Goal: Task Accomplishment & Management: Manage account settings

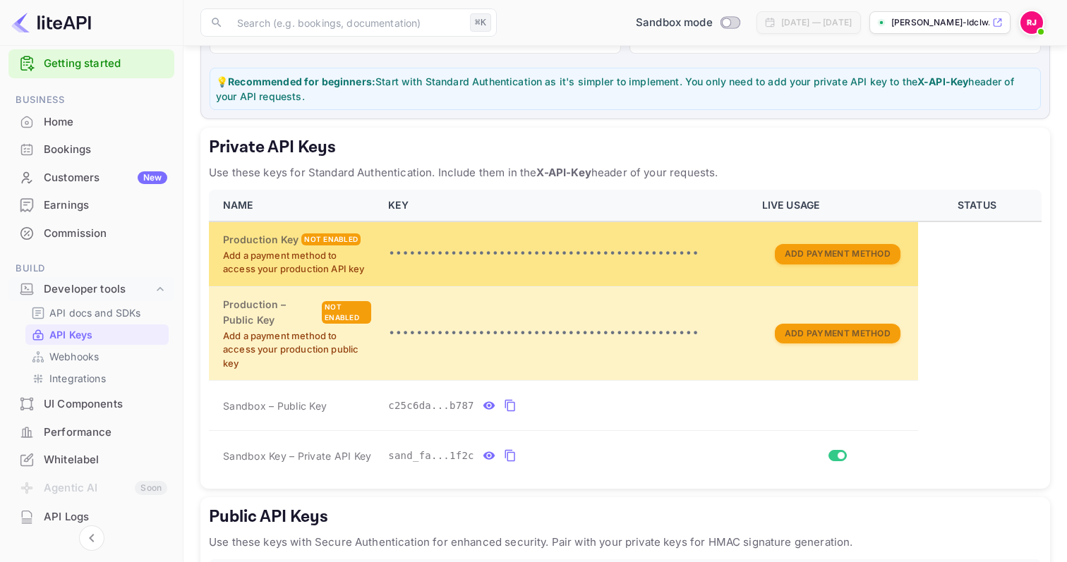
scroll to position [329, 0]
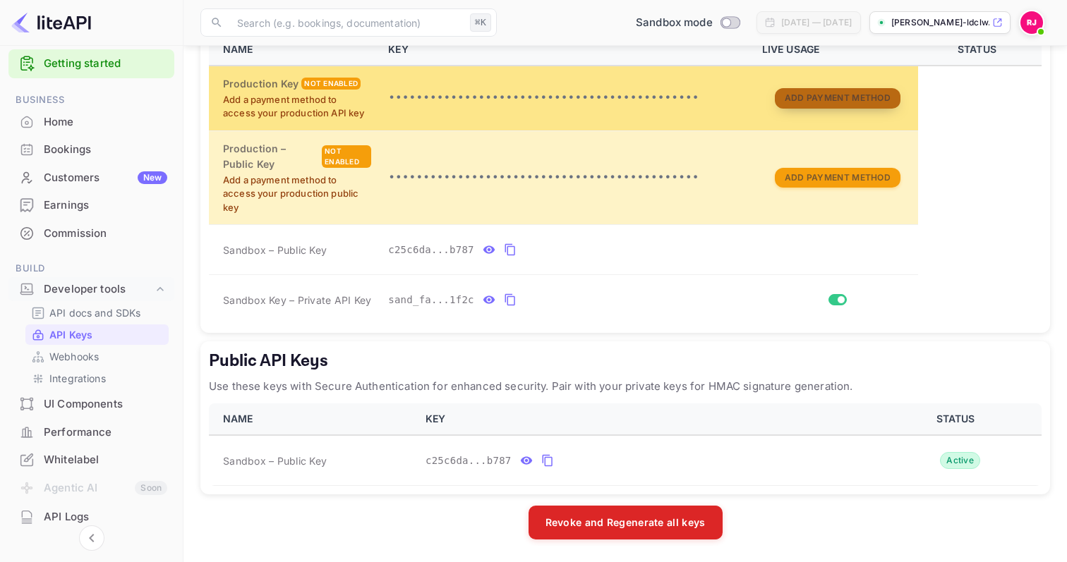
click at [838, 102] on button "Add Payment Method" at bounding box center [838, 98] width 126 height 20
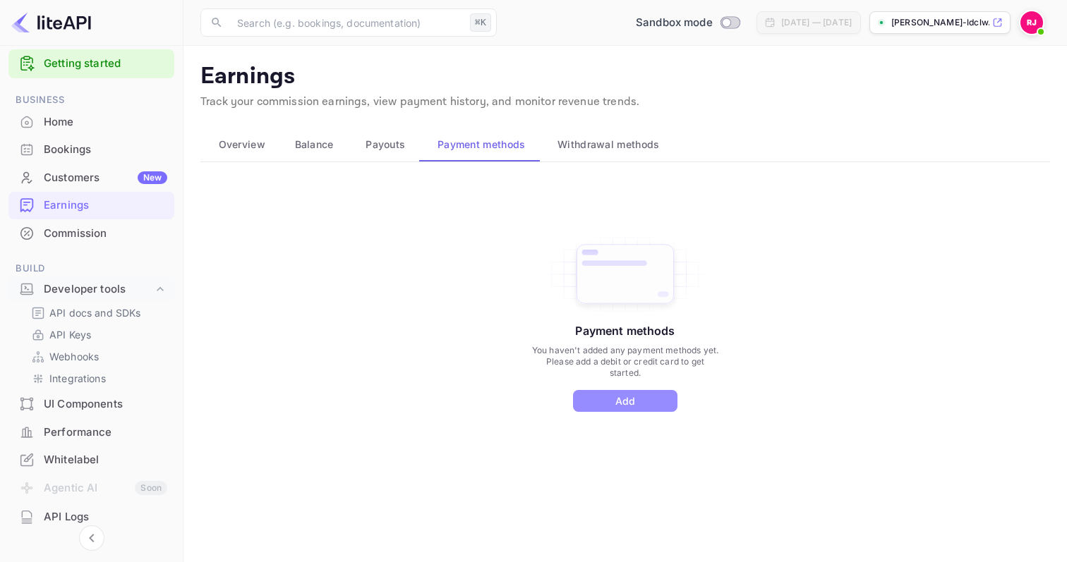
click at [614, 404] on button "Add" at bounding box center [625, 401] width 104 height 22
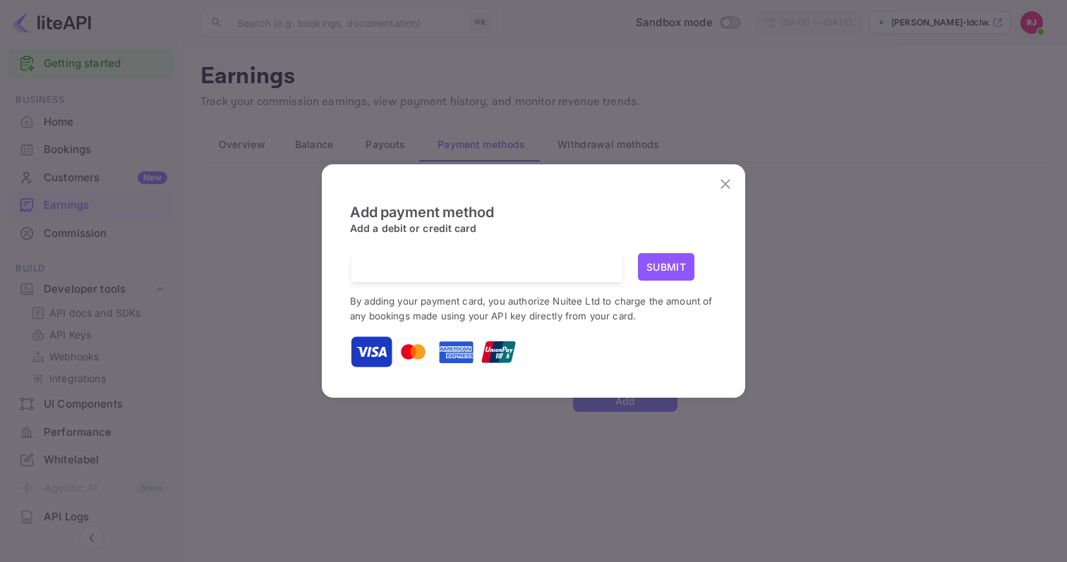
click at [664, 271] on button "Submit" at bounding box center [666, 267] width 56 height 28
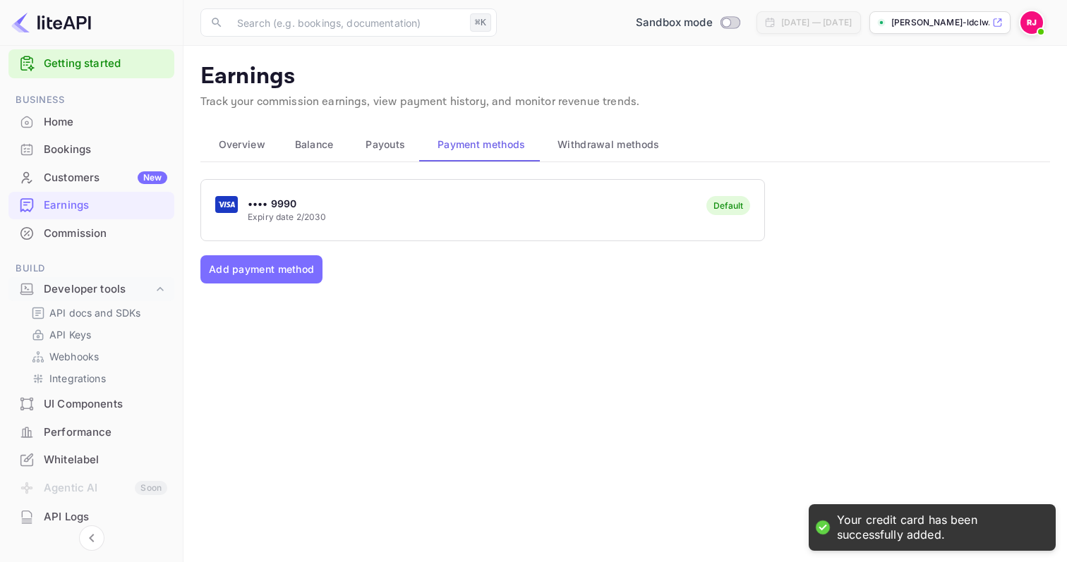
click at [83, 121] on div "Home" at bounding box center [105, 122] width 123 height 16
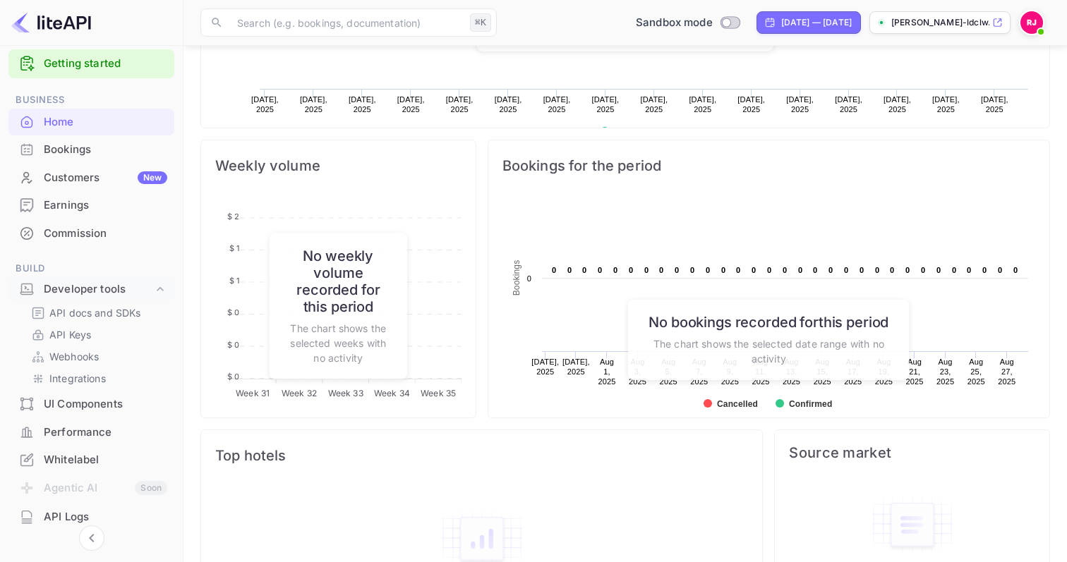
scroll to position [428, 0]
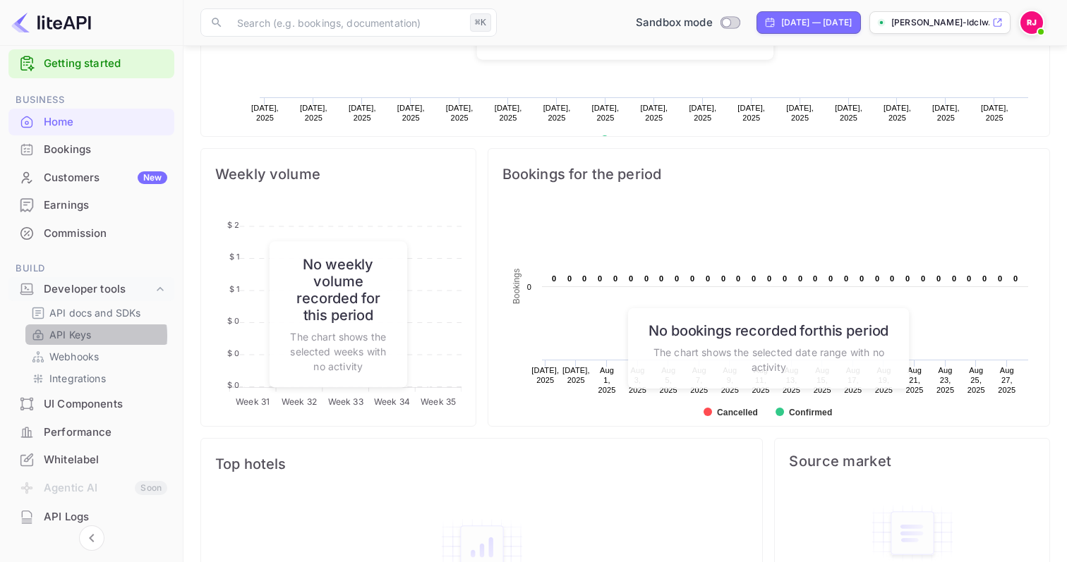
click at [80, 336] on p "API Keys" at bounding box center [70, 334] width 42 height 15
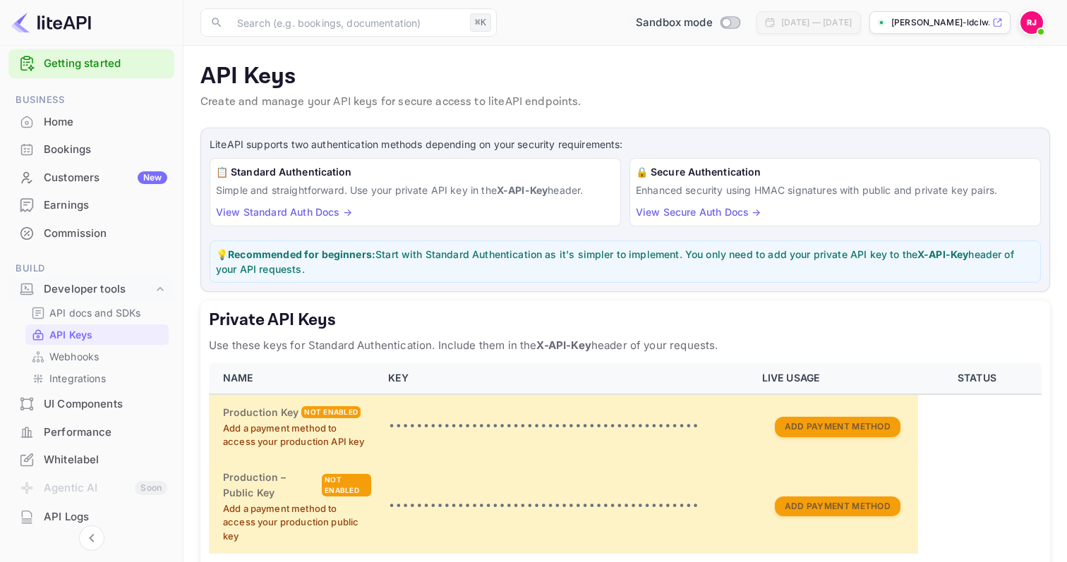
click at [712, 23] on input "Switch to Production mode" at bounding box center [726, 22] width 28 height 9
checkbox input "false"
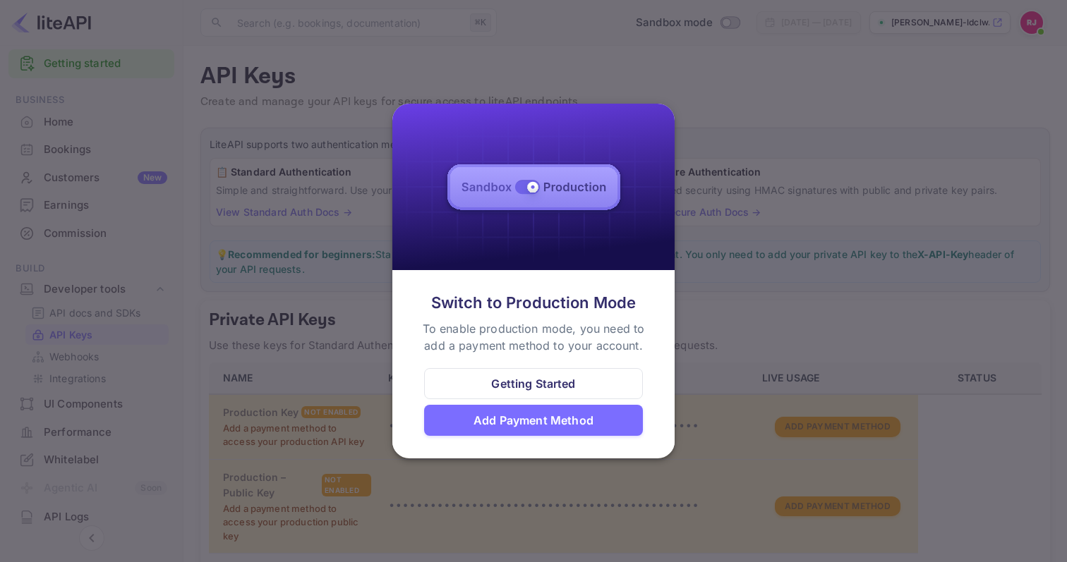
click at [532, 416] on div "Add Payment Method" at bounding box center [533, 420] width 120 height 17
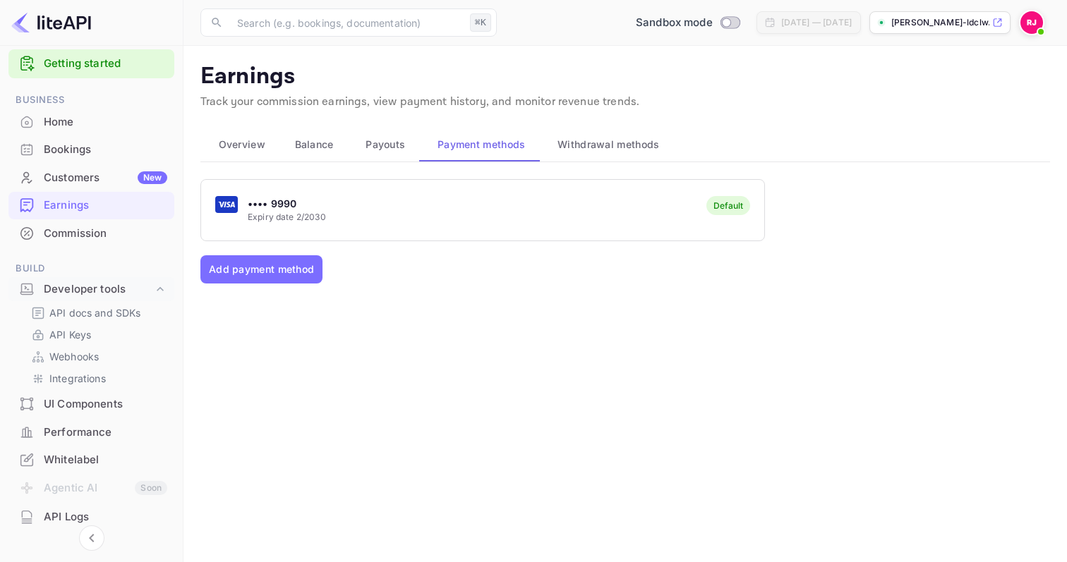
click at [399, 202] on div "•••• 9990 Expiry date 2/2030 Default" at bounding box center [482, 210] width 563 height 56
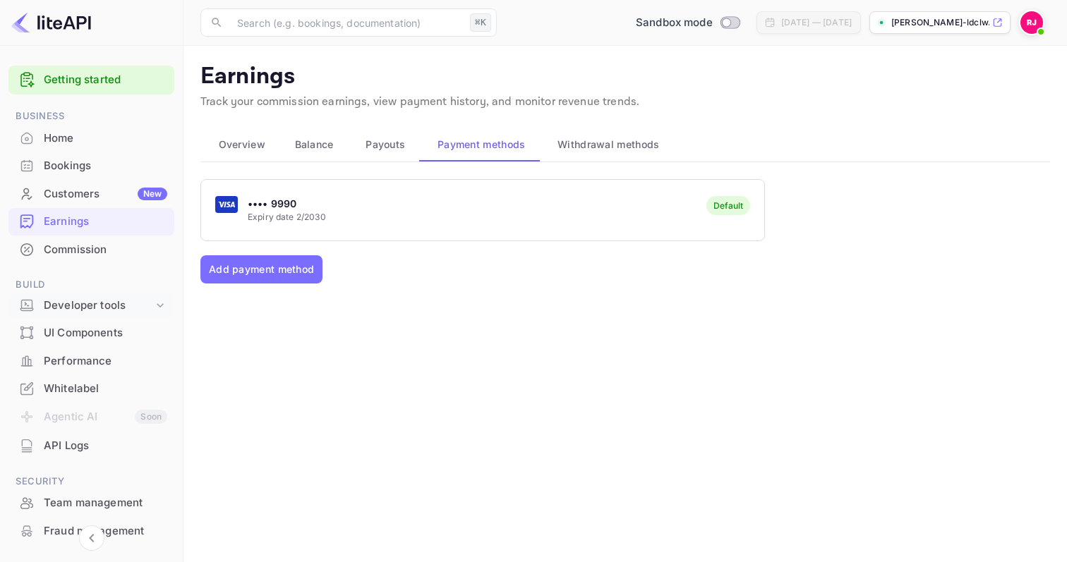
click at [94, 303] on div "Developer tools" at bounding box center [98, 306] width 109 height 16
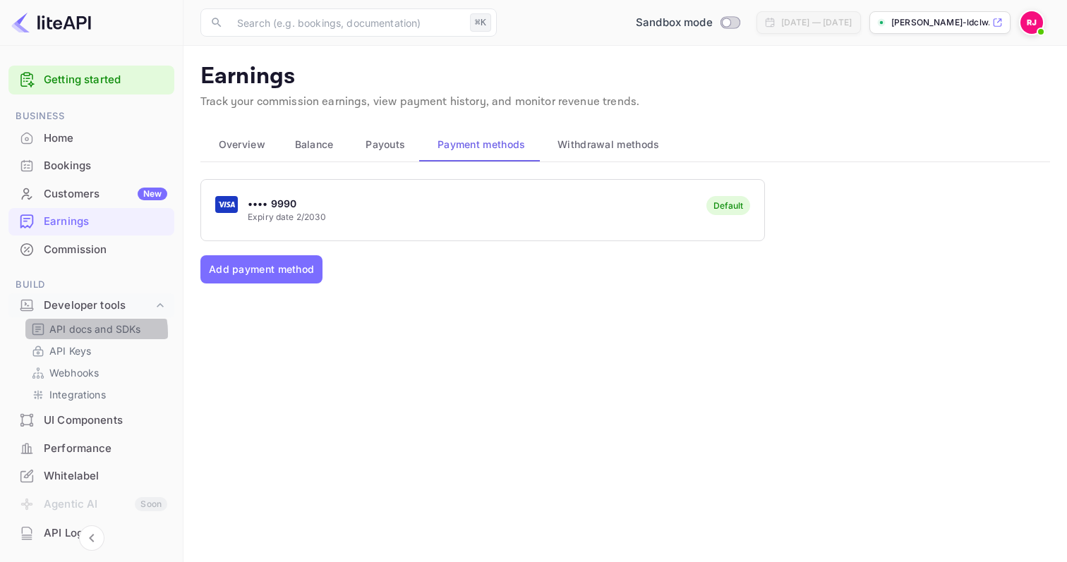
click at [89, 333] on p "API docs and SDKs" at bounding box center [95, 329] width 92 height 15
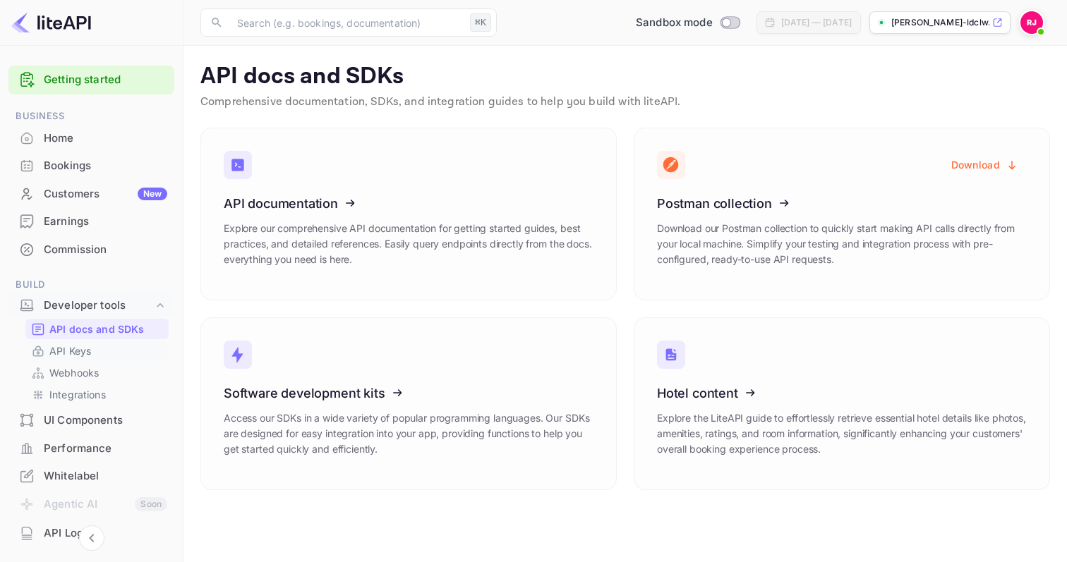
click at [81, 358] on p "API Keys" at bounding box center [70, 351] width 42 height 15
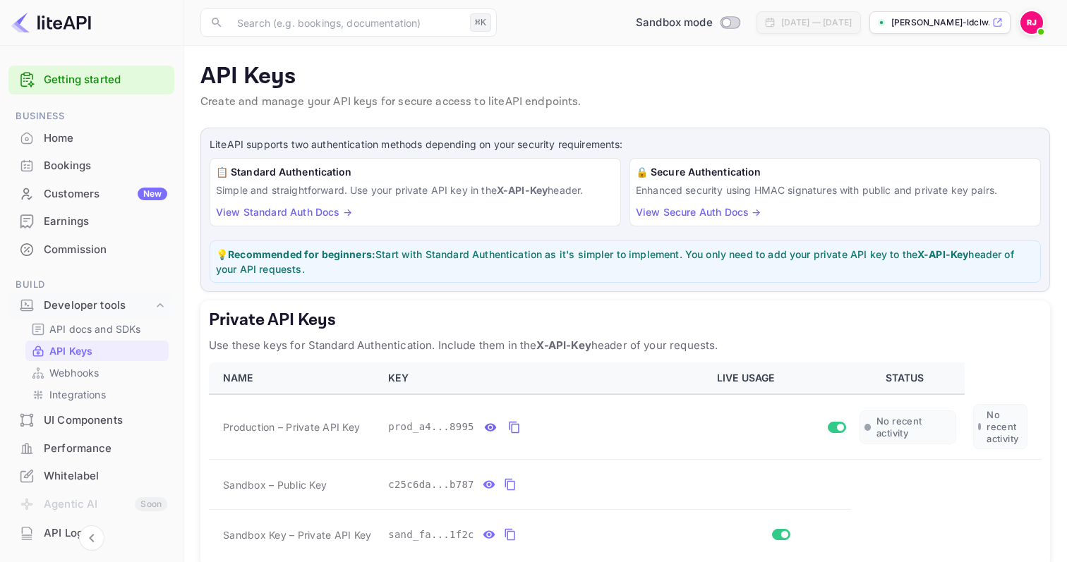
click at [298, 211] on link "View Standard Auth Docs →" at bounding box center [284, 212] width 136 height 12
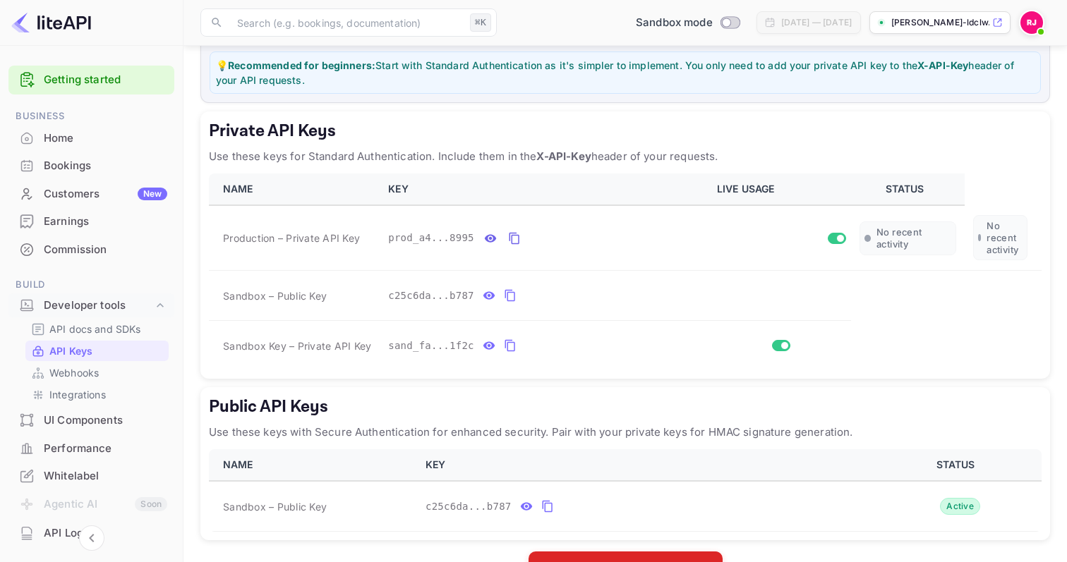
scroll to position [196, 0]
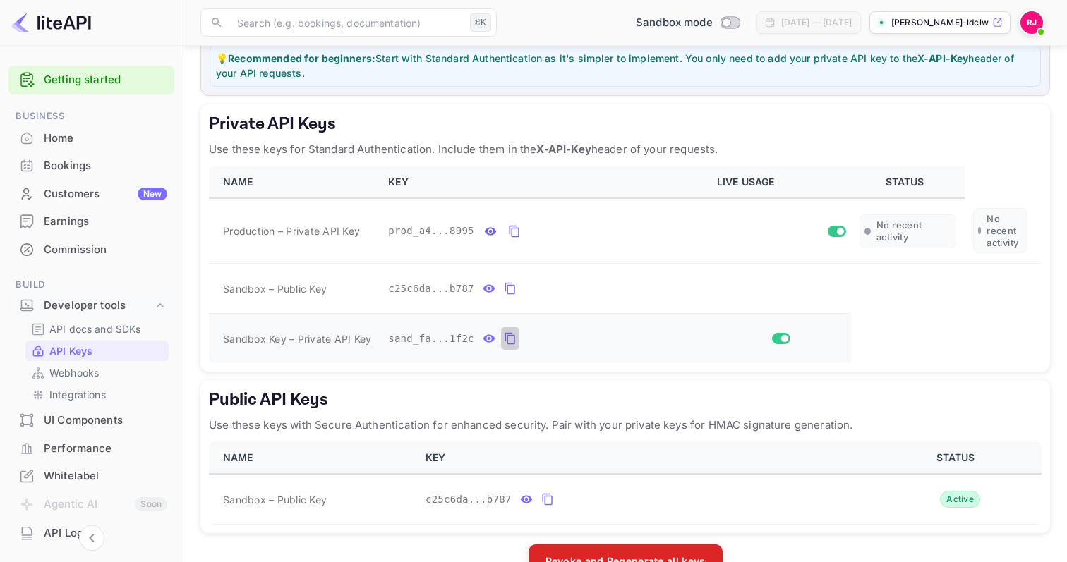
click at [507, 341] on icon "private api keys table" at bounding box center [509, 339] width 10 height 12
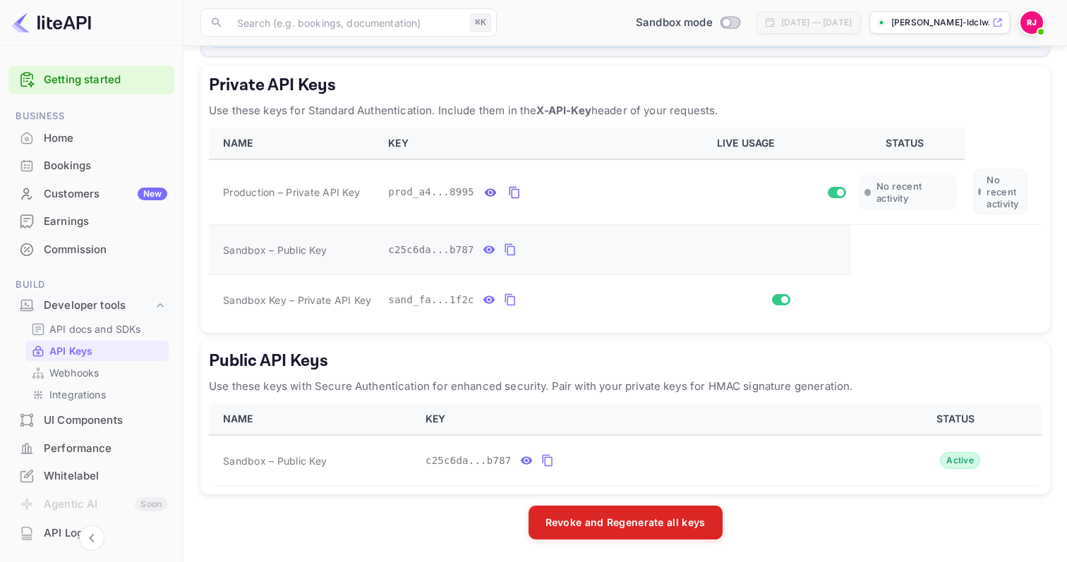
scroll to position [235, 0]
